Goal: Task Accomplishment & Management: Use online tool/utility

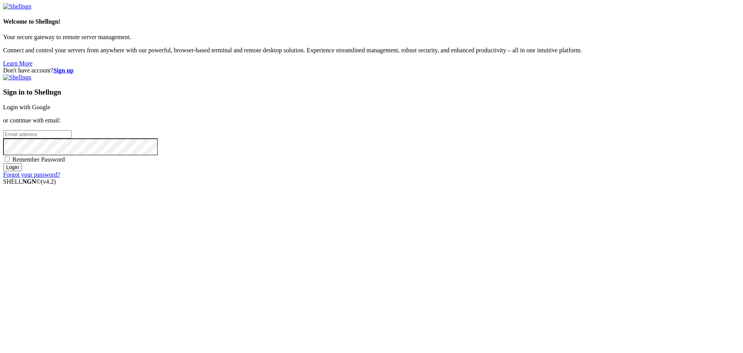
click at [50, 110] on link "Login with Google" at bounding box center [26, 107] width 47 height 7
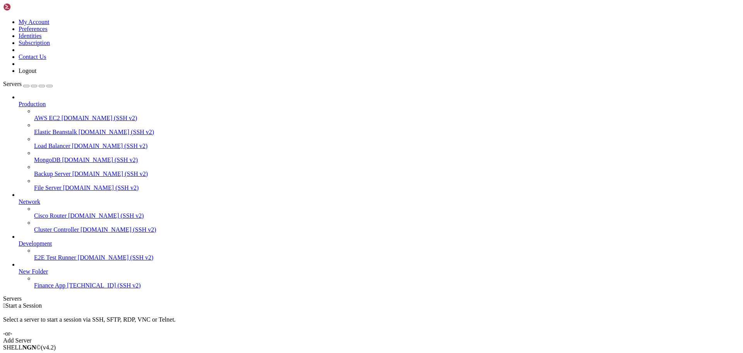
click at [67, 288] on span "[TECHNICAL_ID] (SSH v2)" at bounding box center [104, 285] width 74 height 7
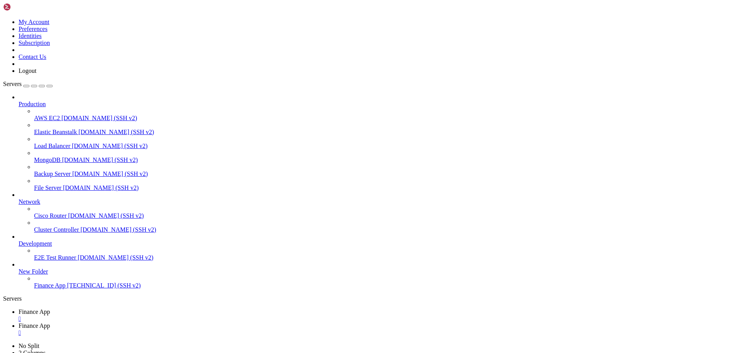
type input "/home/ubuntu/financeapp"
click at [129, 308] on link "Finance App " at bounding box center [380, 315] width 722 height 14
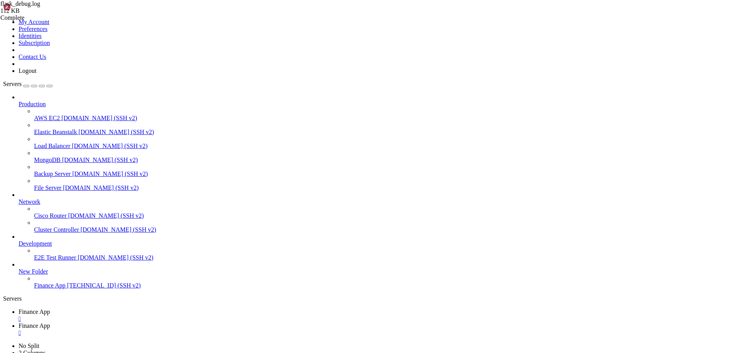
scroll to position [13, 0]
